Goal: Navigation & Orientation: Find specific page/section

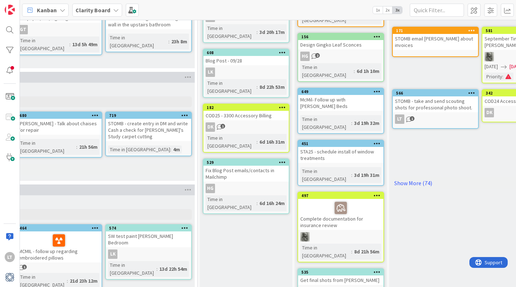
scroll to position [96, 844]
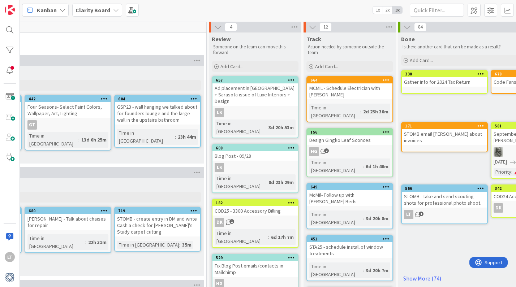
scroll to position [0, 843]
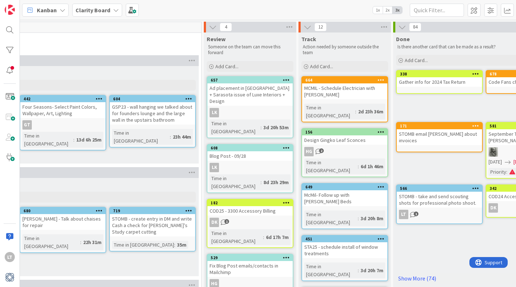
click at [415, 212] on span "1" at bounding box center [416, 214] width 5 height 5
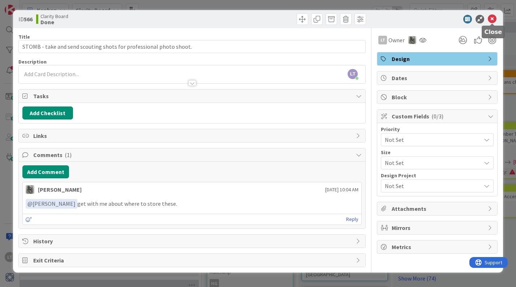
drag, startPoint x: 490, startPoint y: 21, endPoint x: 438, endPoint y: 68, distance: 69.9
click at [490, 21] on icon at bounding box center [492, 19] width 9 height 9
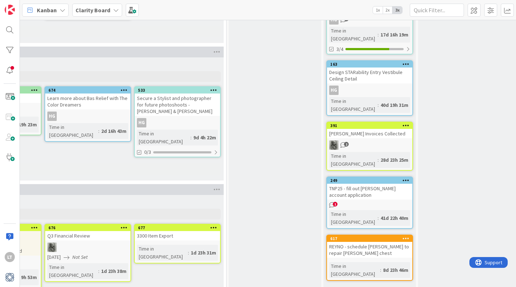
scroll to position [370, 818]
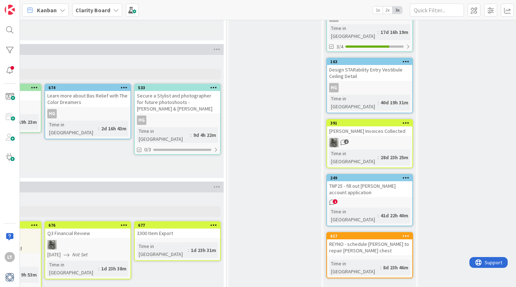
click at [333, 200] on icon "1" at bounding box center [332, 203] width 6 height 6
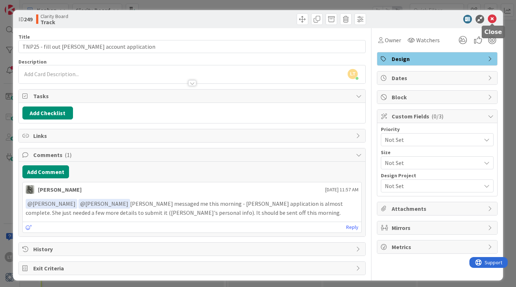
click at [492, 18] on icon at bounding box center [492, 19] width 9 height 9
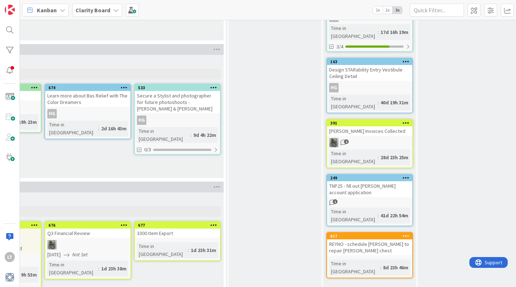
click at [358, 285] on link "Show More (2)" at bounding box center [370, 291] width 87 height 12
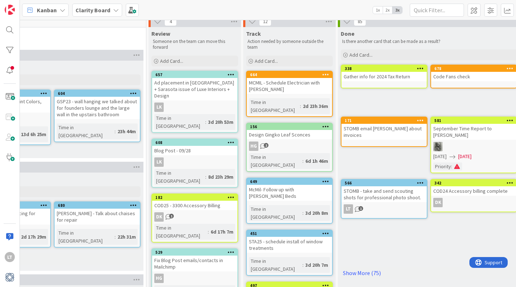
scroll to position [5, 899]
click at [264, 143] on span "2" at bounding box center [266, 145] width 5 height 5
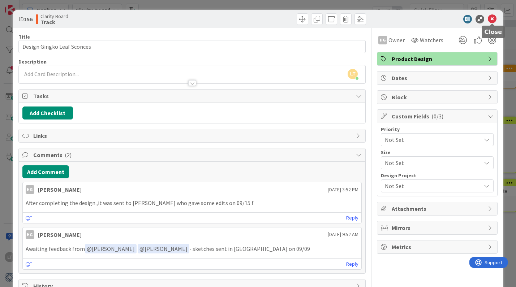
click at [492, 18] on icon at bounding box center [492, 19] width 9 height 9
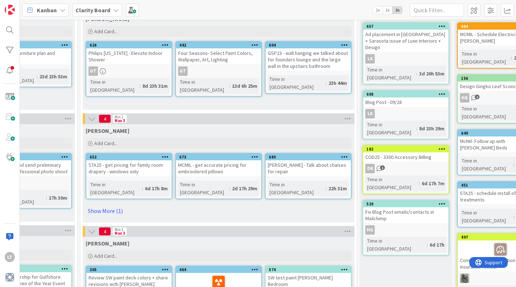
scroll to position [53, 687]
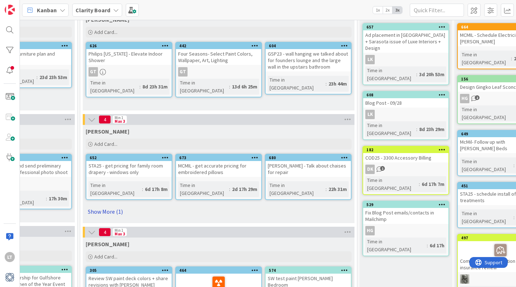
click at [104, 206] on link "Show More (1)" at bounding box center [219, 212] width 266 height 12
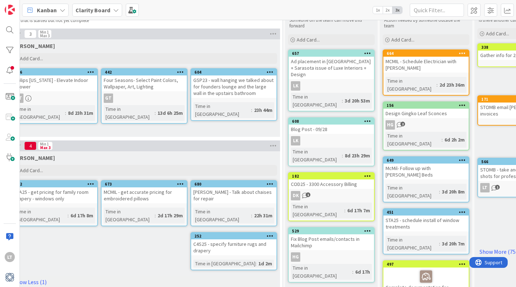
scroll to position [27, 758]
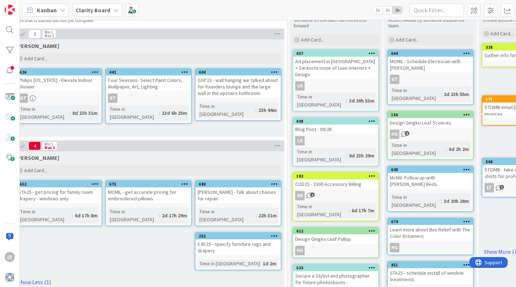
click at [99, 10] on b "Clarity Board" at bounding box center [93, 10] width 35 height 7
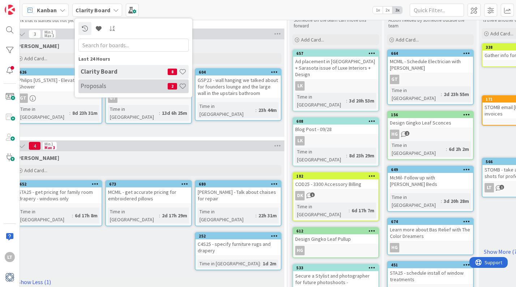
click at [93, 87] on h4 "Proposals" at bounding box center [124, 85] width 87 height 7
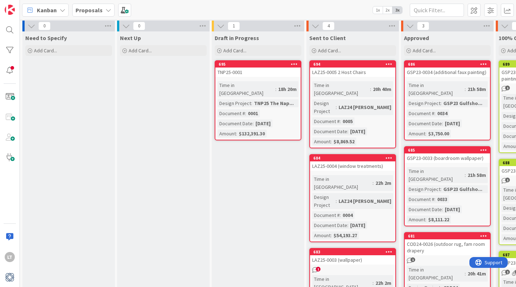
scroll to position [1, 0]
click at [83, 10] on b "Proposals" at bounding box center [89, 10] width 27 height 7
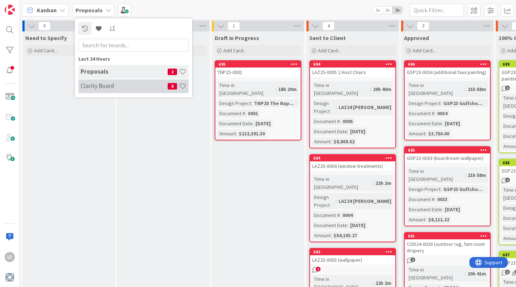
click at [96, 88] on h4 "Clarity Board" at bounding box center [124, 85] width 87 height 7
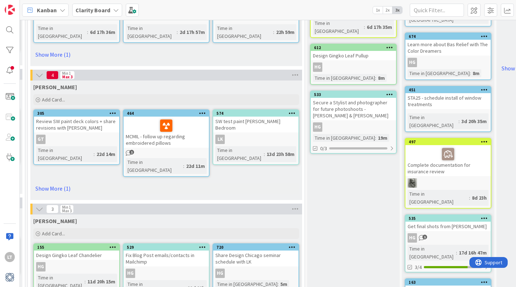
scroll to position [210, 738]
